Goal: Contribute content: Contribute content

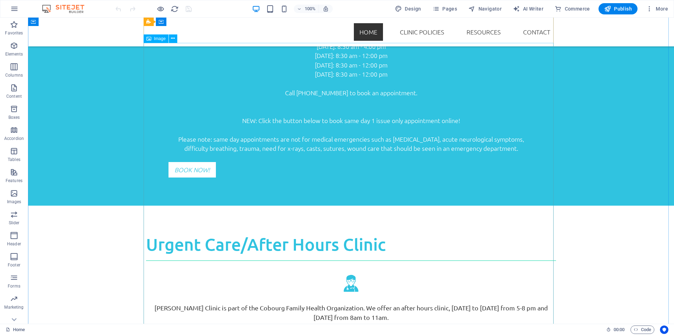
scroll to position [527, 0]
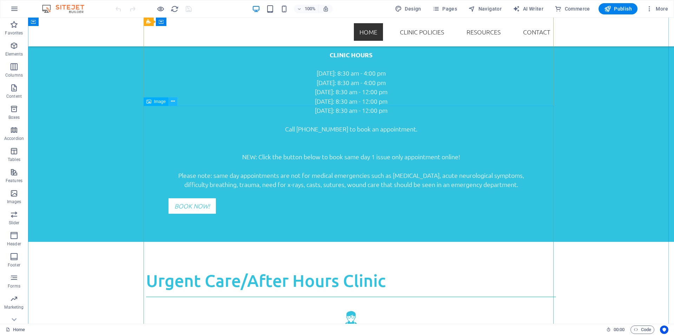
click at [174, 102] on icon at bounding box center [173, 101] width 4 height 7
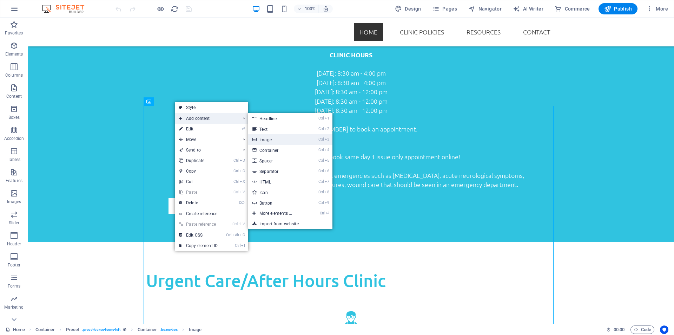
click at [269, 140] on link "Ctrl 3 Image" at bounding box center [277, 139] width 58 height 11
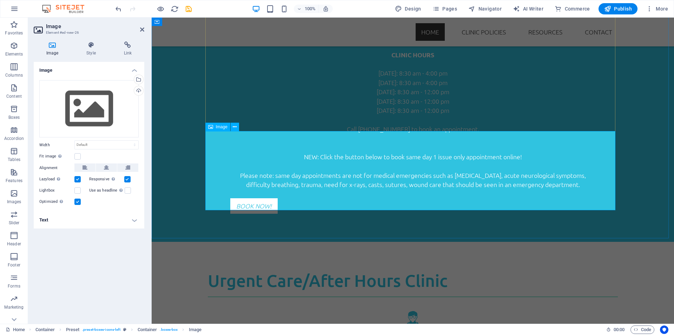
scroll to position [796, 0]
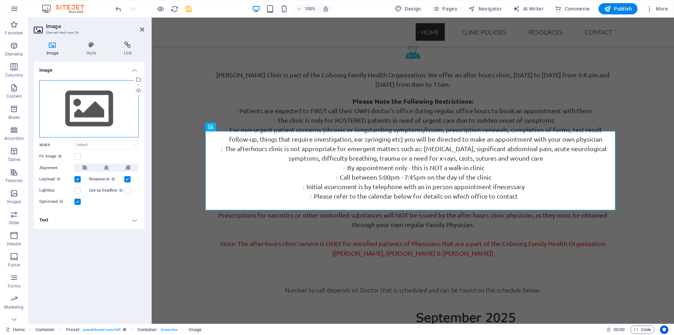
click at [118, 94] on div "Drag files here, click to choose files or select files from Files or our free s…" at bounding box center [88, 109] width 99 height 58
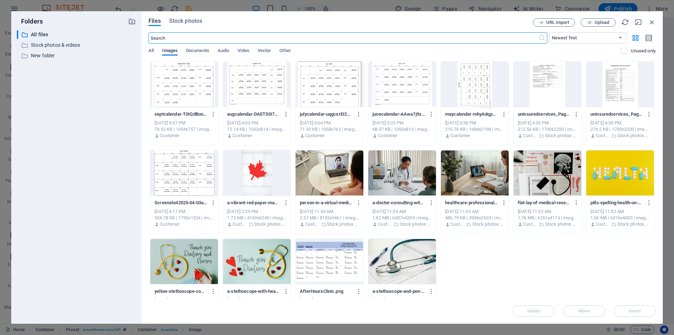
scroll to position [824, 0]
click at [598, 21] on span "Upload" at bounding box center [602, 22] width 14 height 4
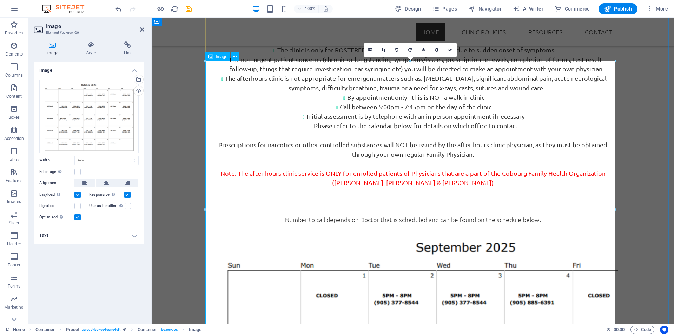
scroll to position [796, 0]
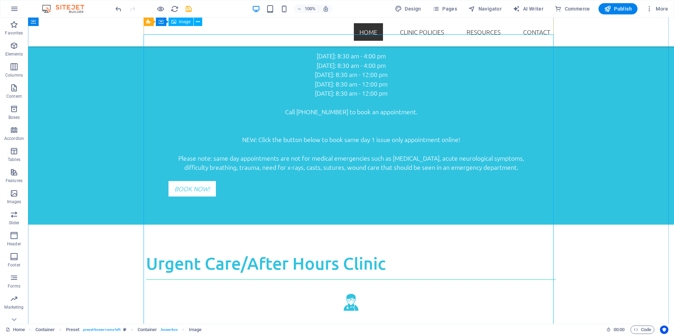
scroll to position [515, 0]
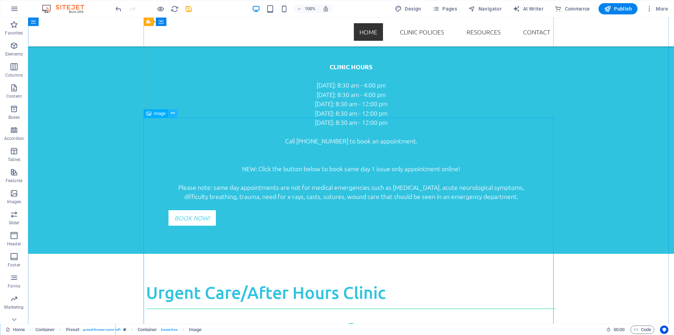
click at [173, 112] on icon at bounding box center [173, 113] width 4 height 7
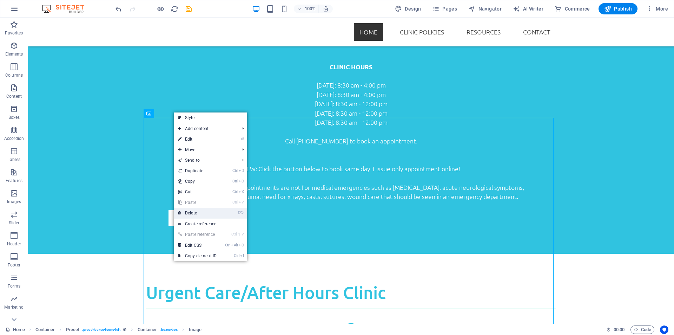
click at [192, 211] on link "⌦ Delete" at bounding box center [197, 213] width 47 height 11
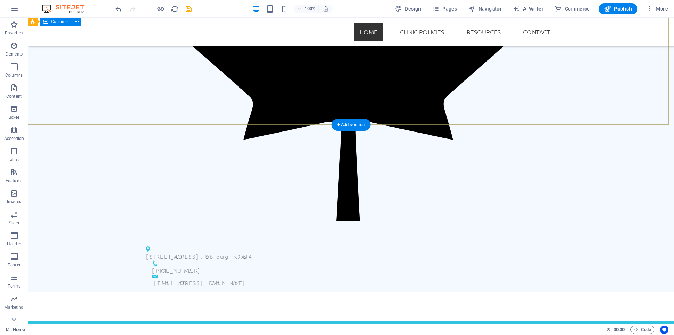
scroll to position [199, 0]
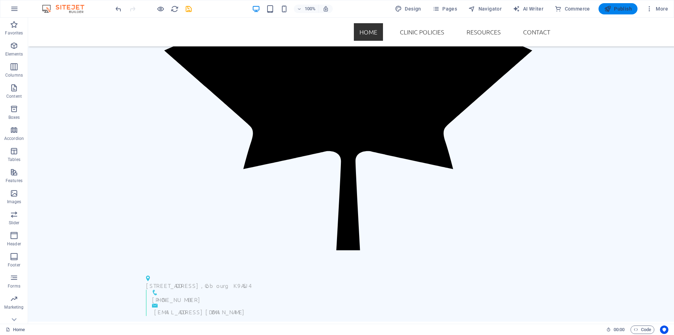
click at [620, 7] on span "Publish" at bounding box center [618, 8] width 28 height 7
